Goal: Browse casually

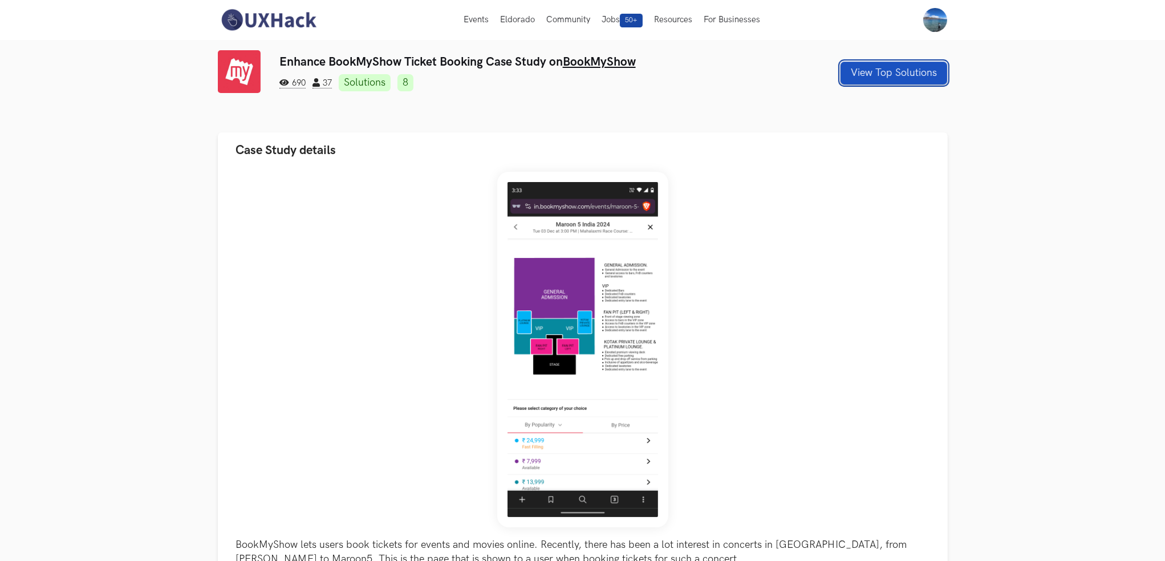
click at [913, 79] on button "View Top Solutions" at bounding box center [894, 73] width 107 height 23
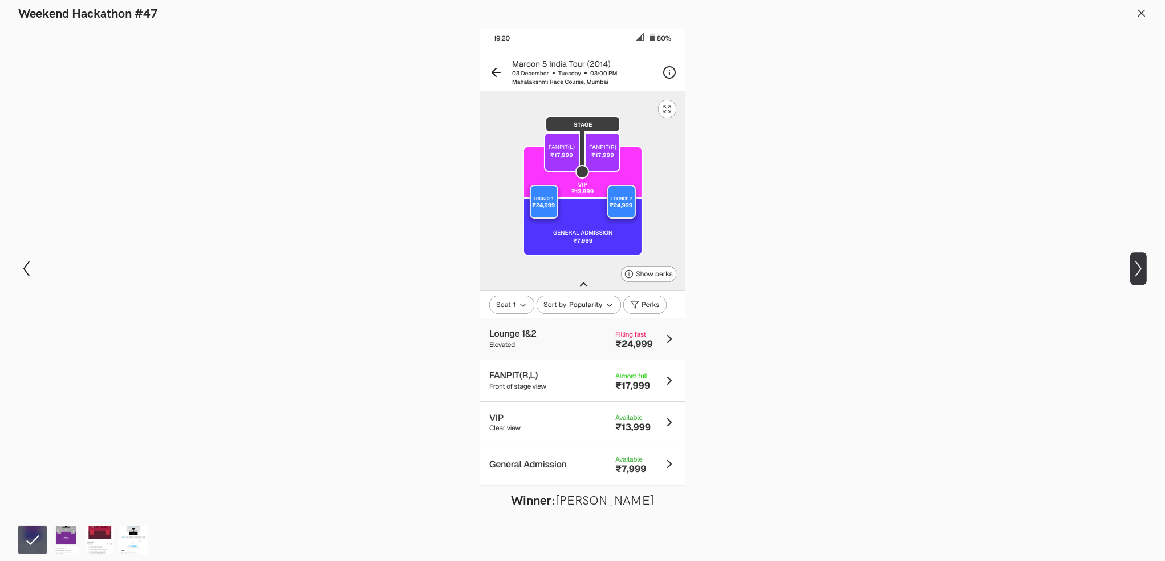
click at [1137, 269] on icon "Show next slide" at bounding box center [1139, 268] width 17 height 17
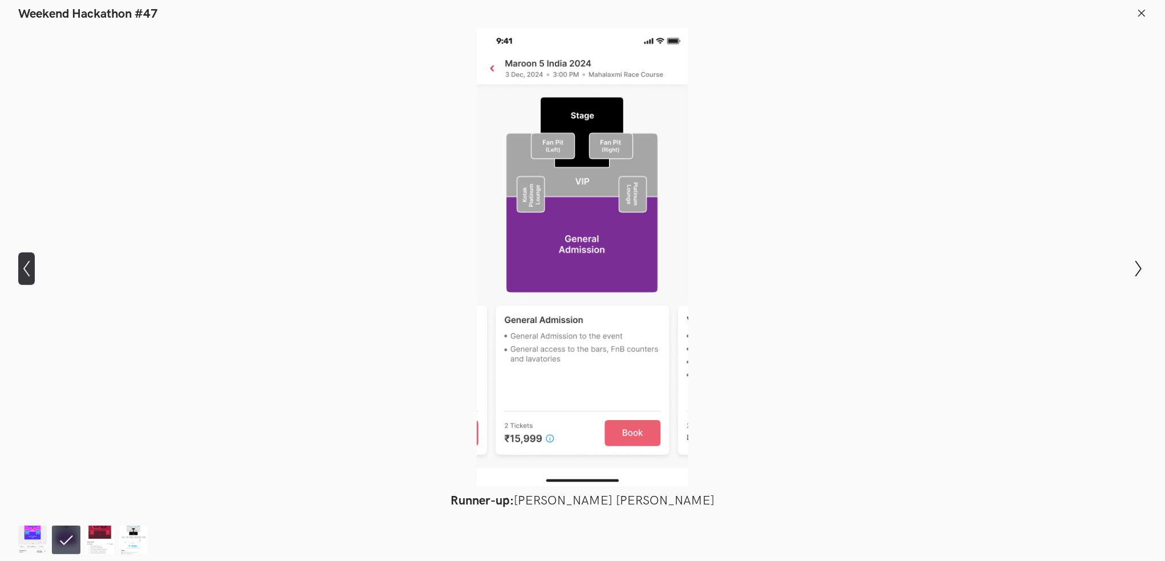
click at [23, 269] on icon "Show previous slide" at bounding box center [26, 268] width 17 height 17
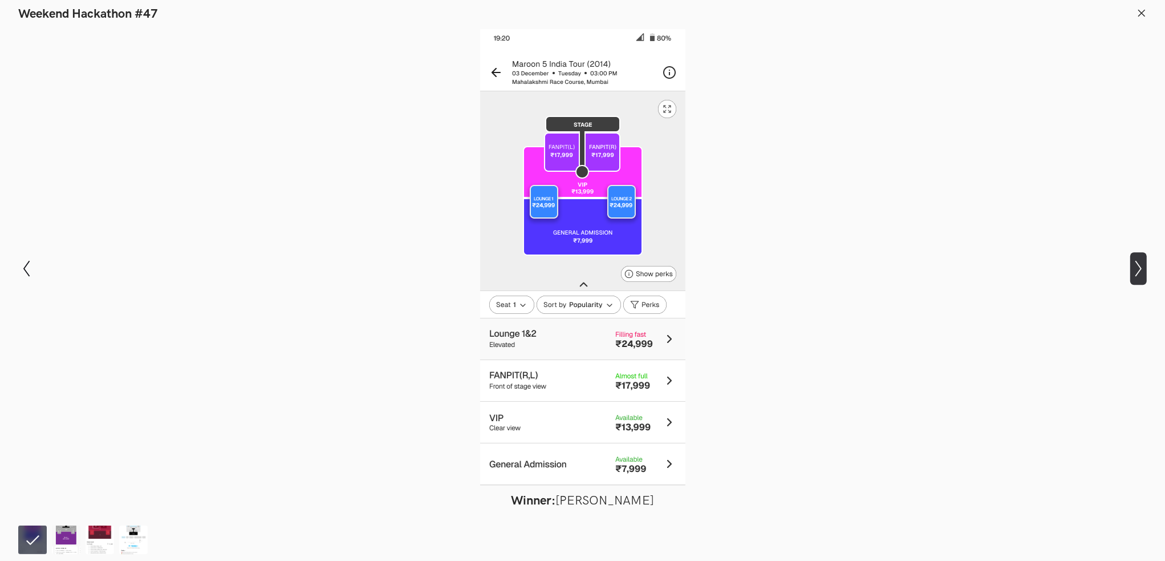
click at [1137, 270] on icon "Show next slide" at bounding box center [1139, 268] width 17 height 17
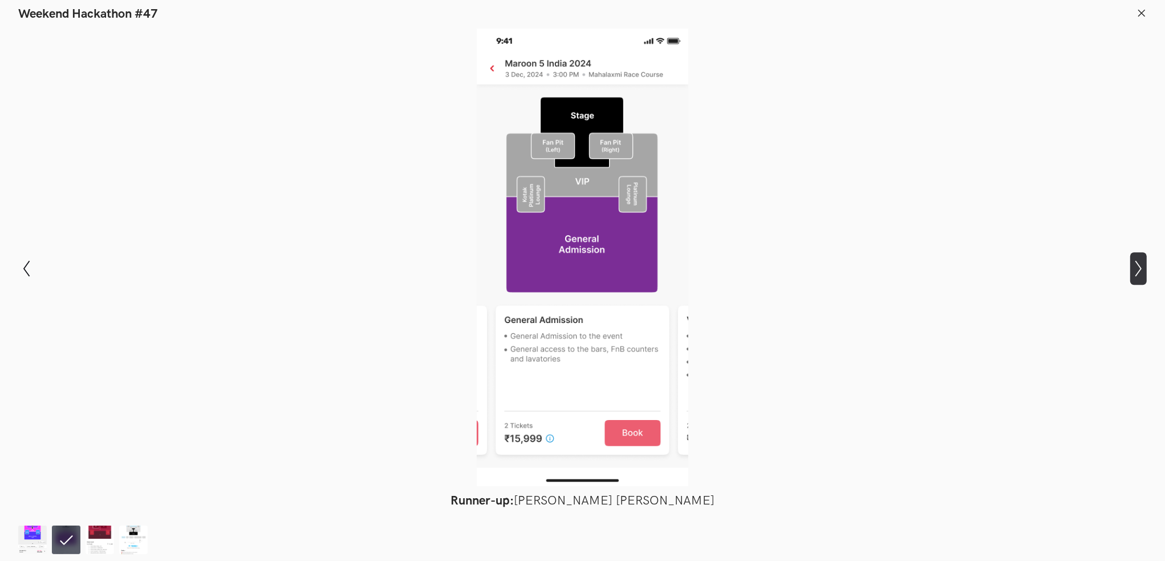
click at [1137, 270] on icon "Show next slide" at bounding box center [1139, 268] width 17 height 17
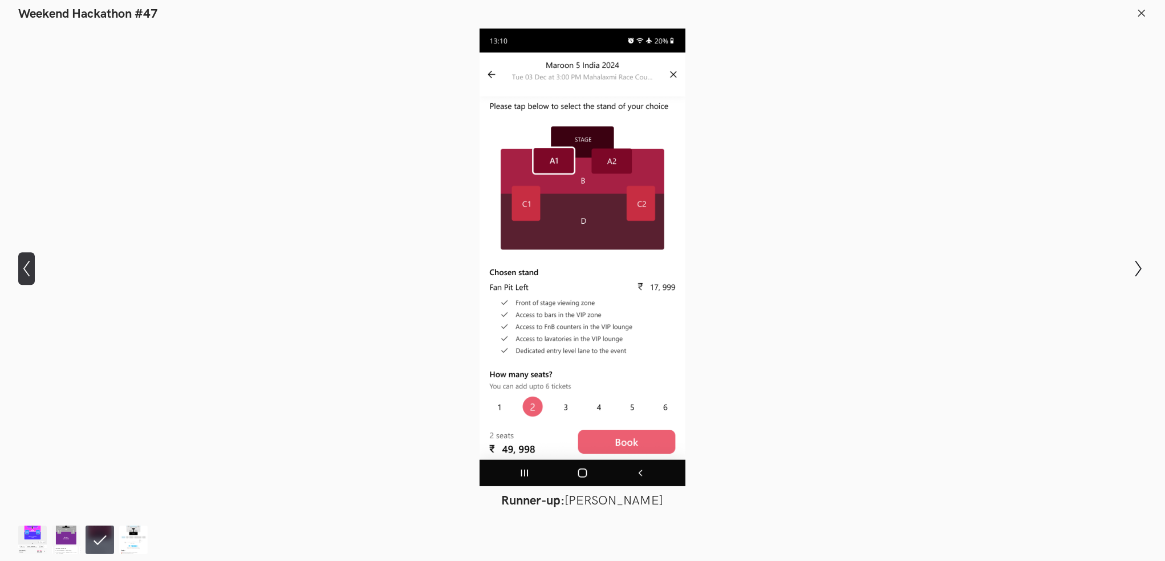
click at [28, 265] on icon "Show previous slide" at bounding box center [26, 268] width 17 height 17
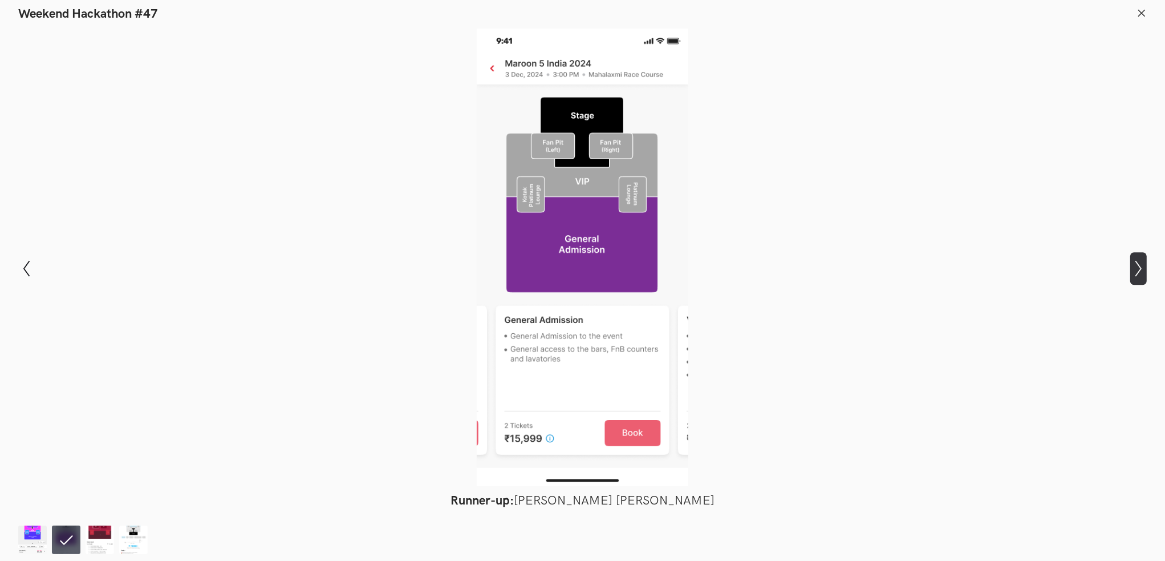
click at [1135, 263] on icon "Show next slide" at bounding box center [1139, 268] width 17 height 17
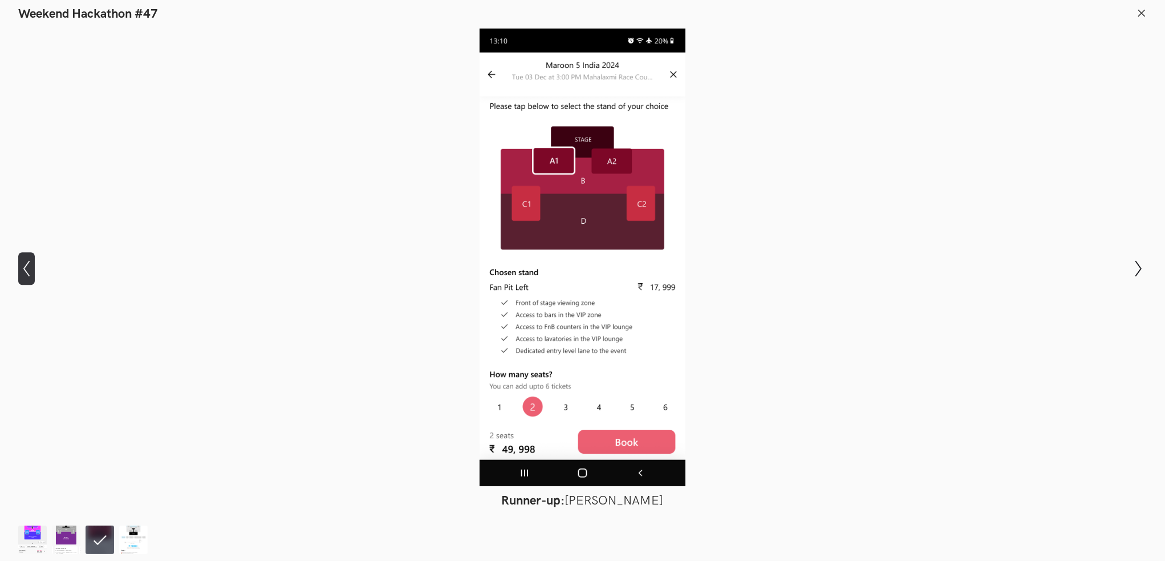
click at [33, 265] on icon "Show previous slide" at bounding box center [26, 268] width 17 height 17
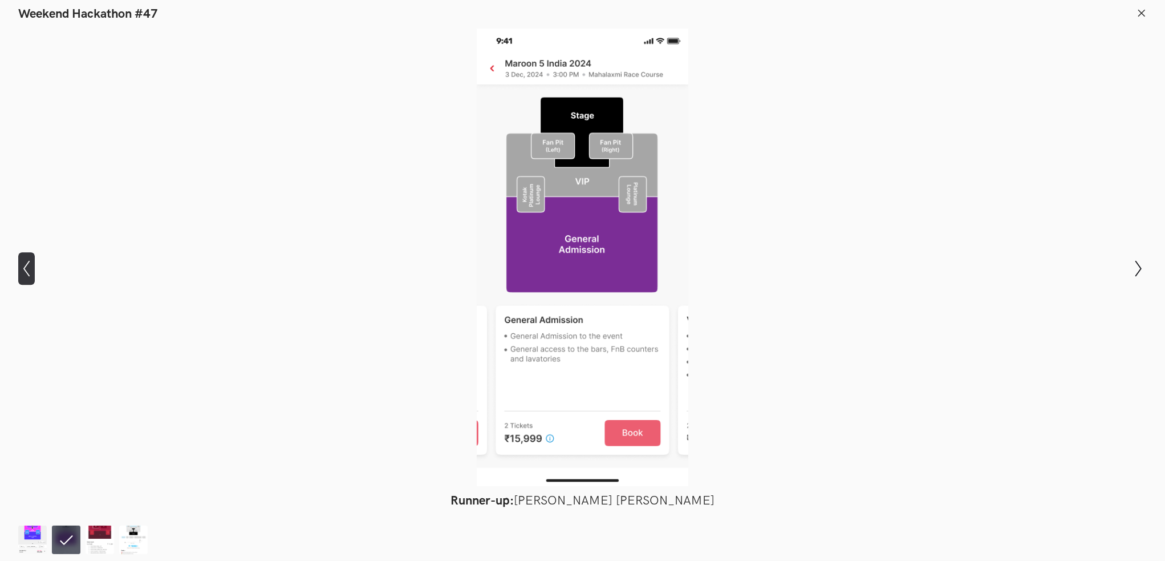
click at [33, 265] on icon "Show previous slide" at bounding box center [26, 268] width 17 height 17
